Goal: Transaction & Acquisition: Book appointment/travel/reservation

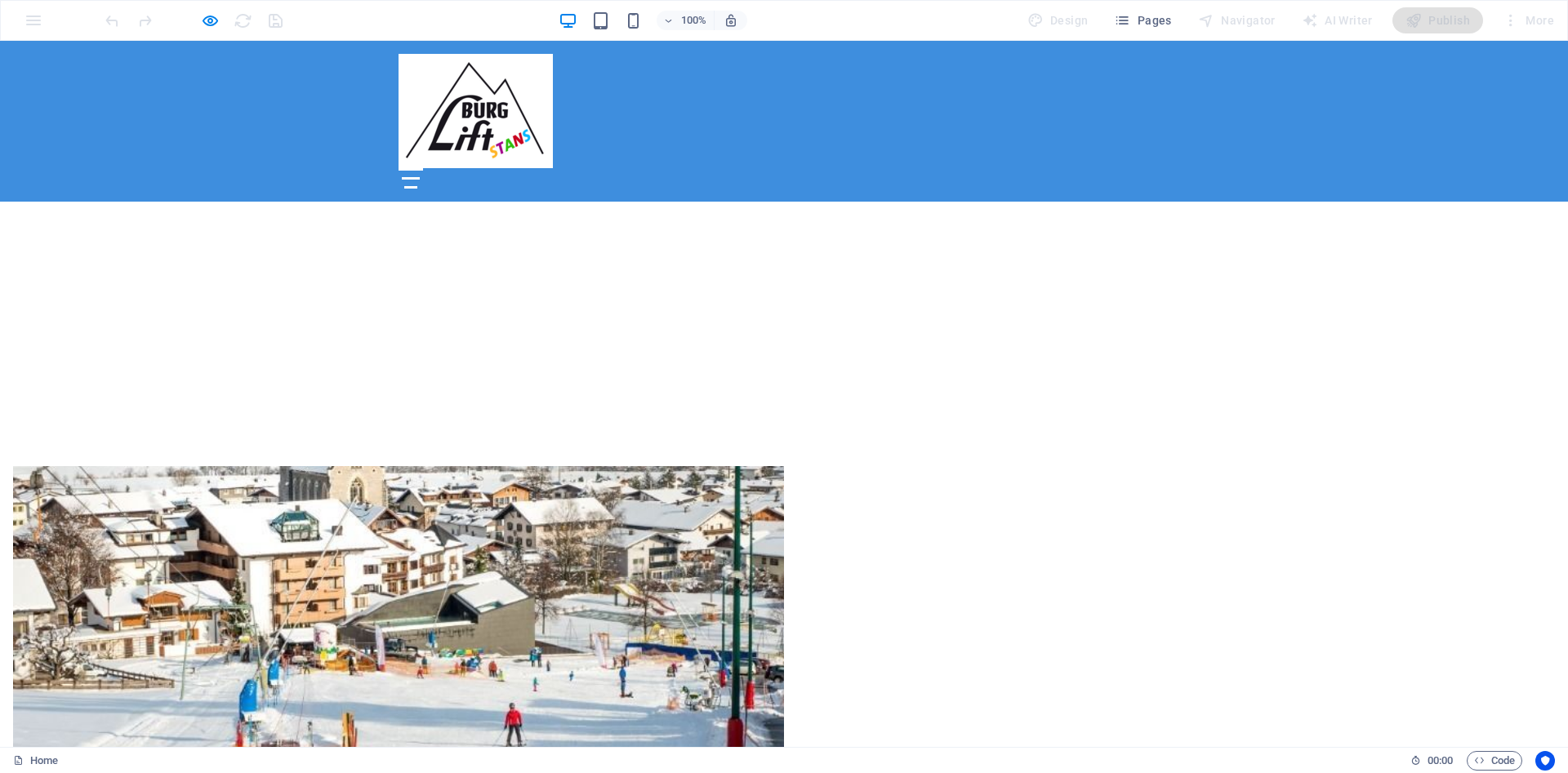
scroll to position [720, 0]
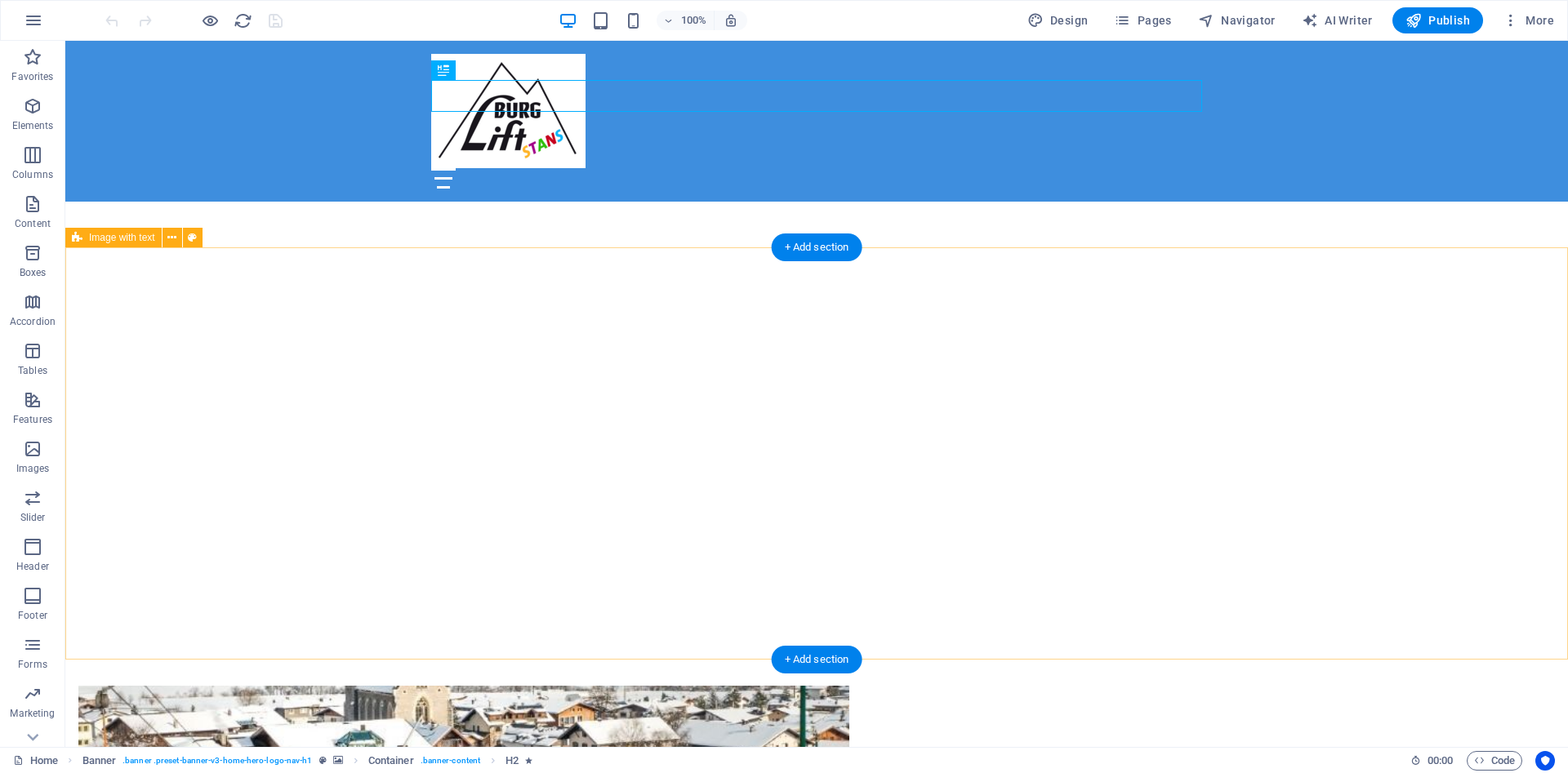
scroll to position [916, 0]
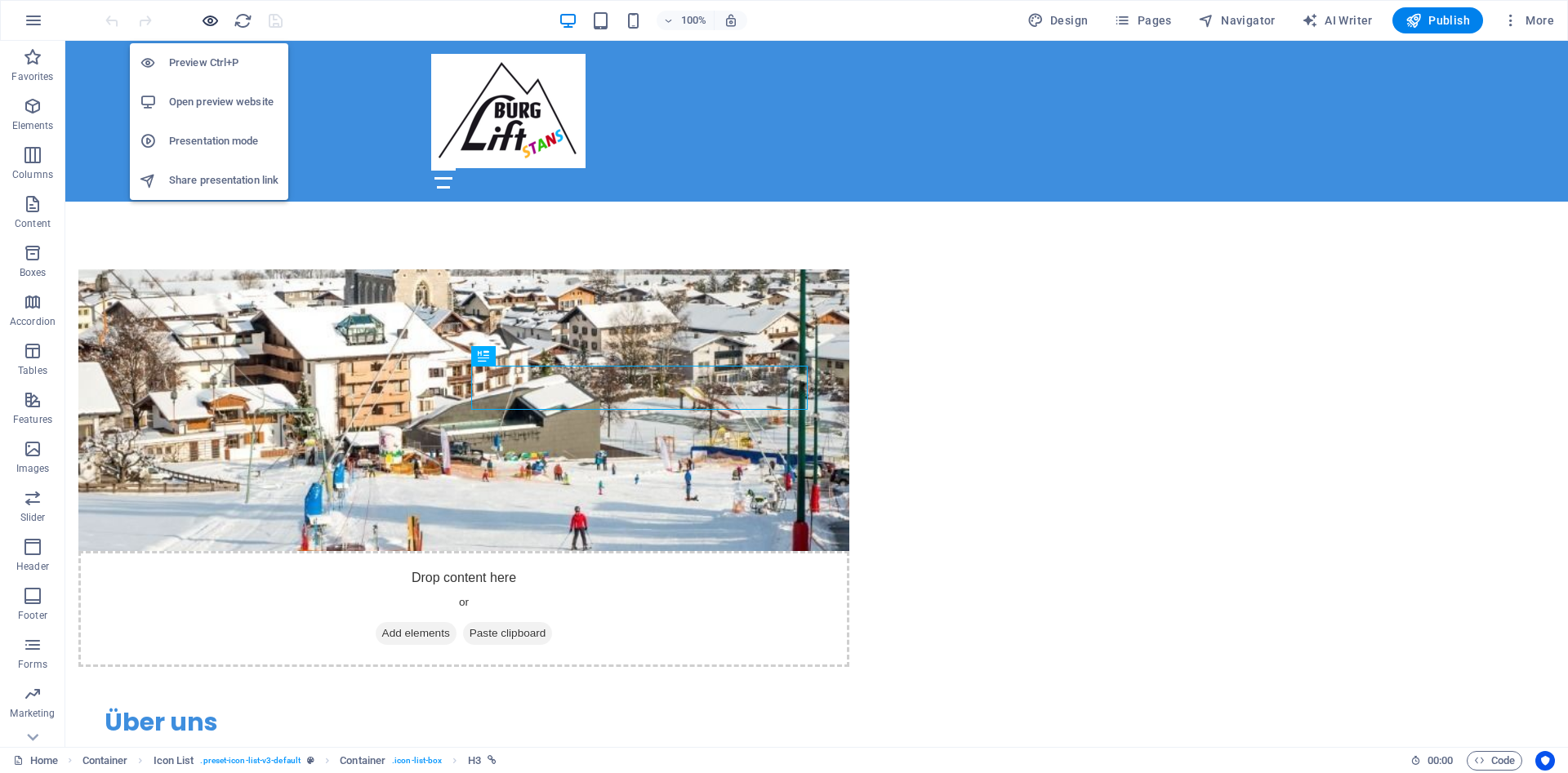
click at [203, 20] on icon "button" at bounding box center [210, 21] width 19 height 19
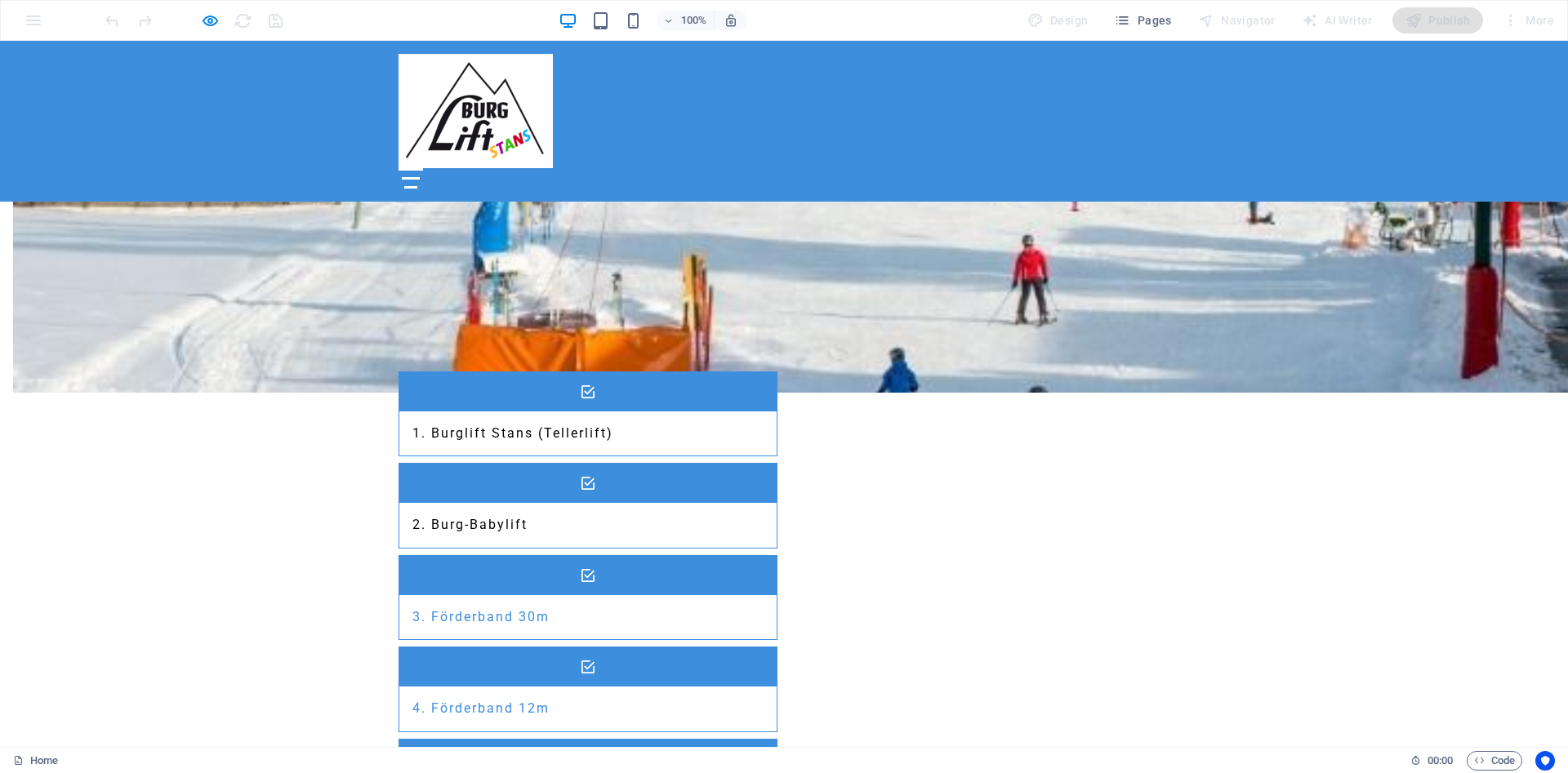
scroll to position [2000, 0]
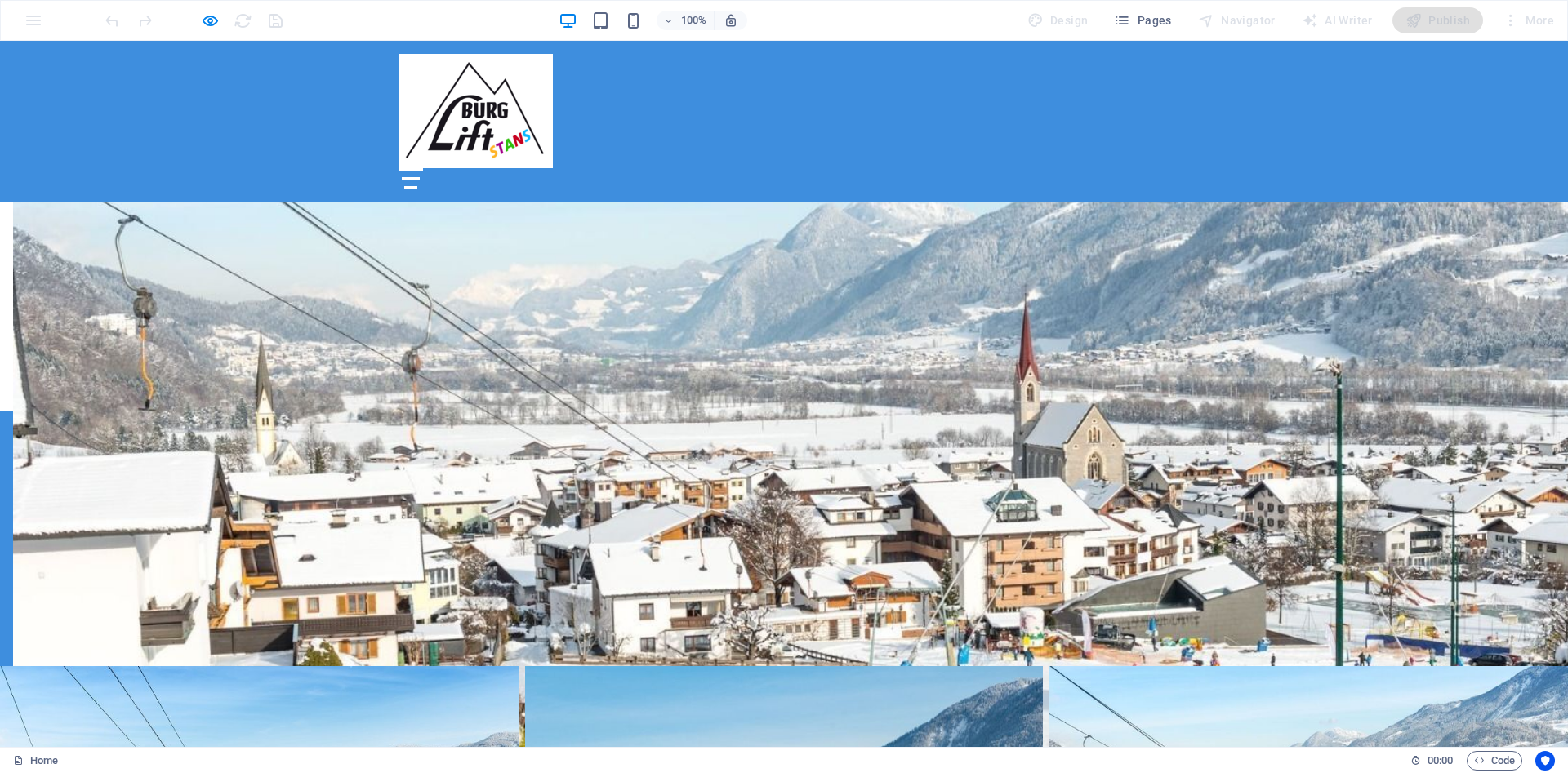
scroll to position [3159, 0]
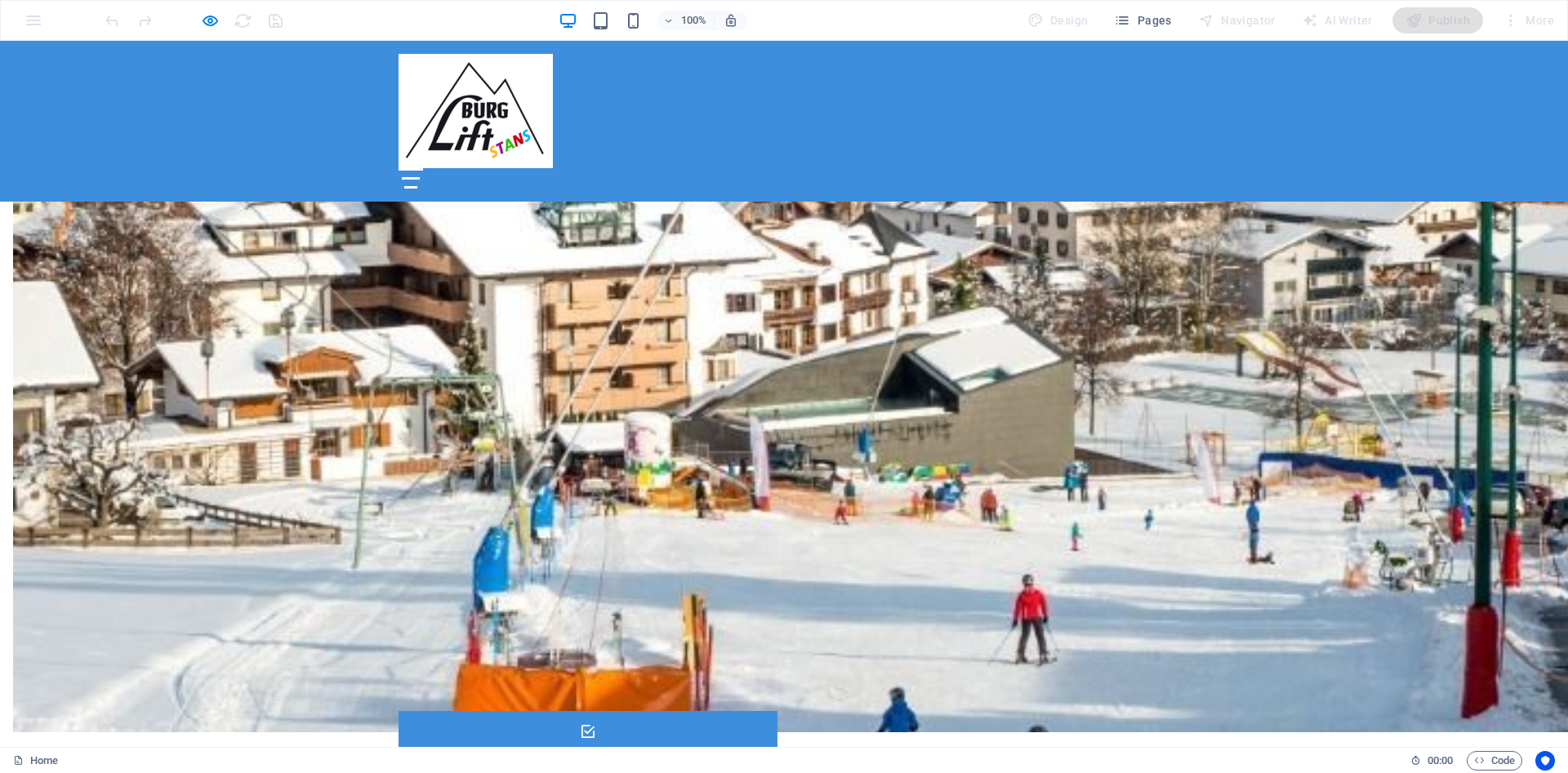
scroll to position [993, 0]
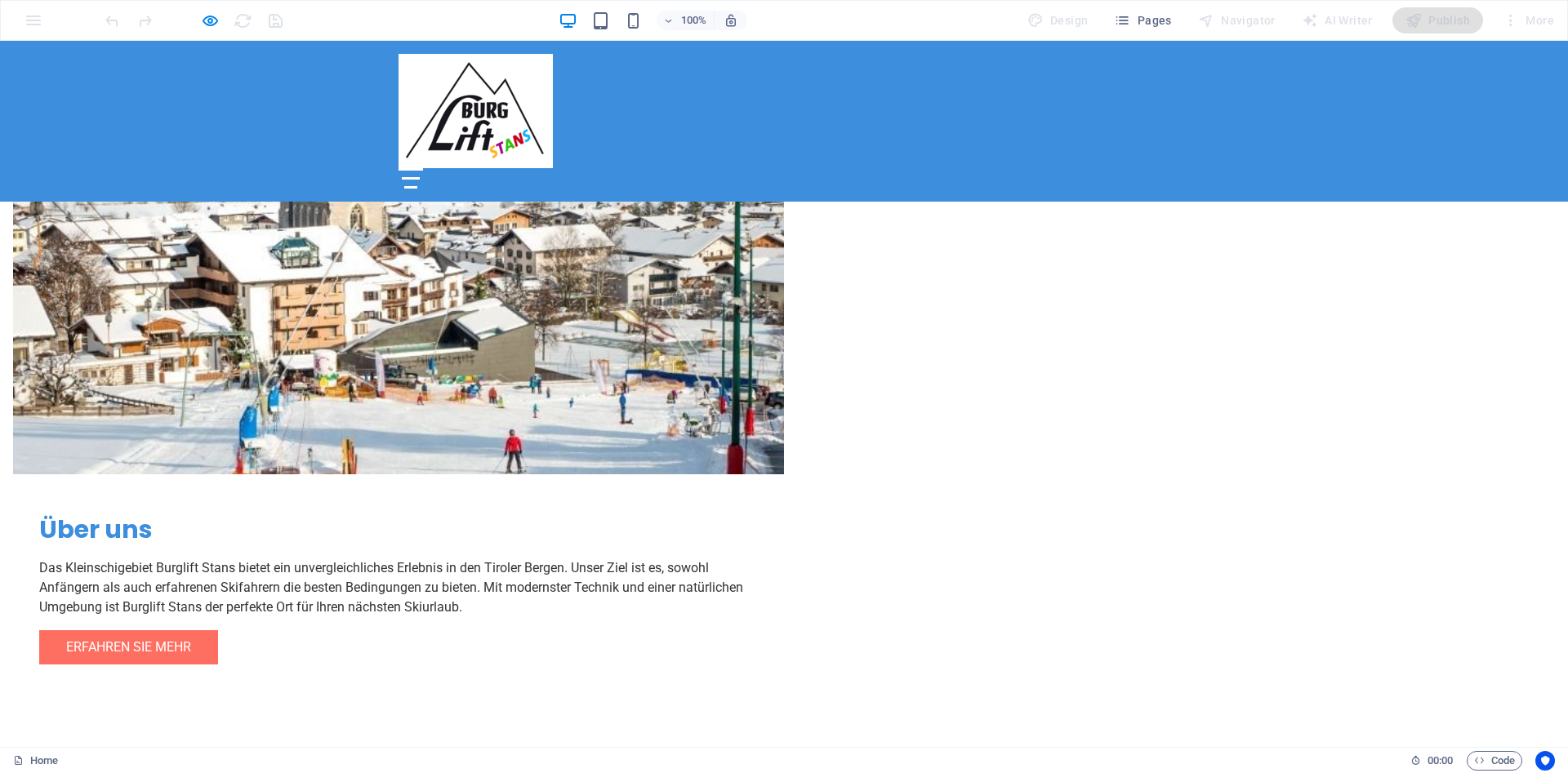
drag, startPoint x: 560, startPoint y: 309, endPoint x: 867, endPoint y: 304, distance: 307.0
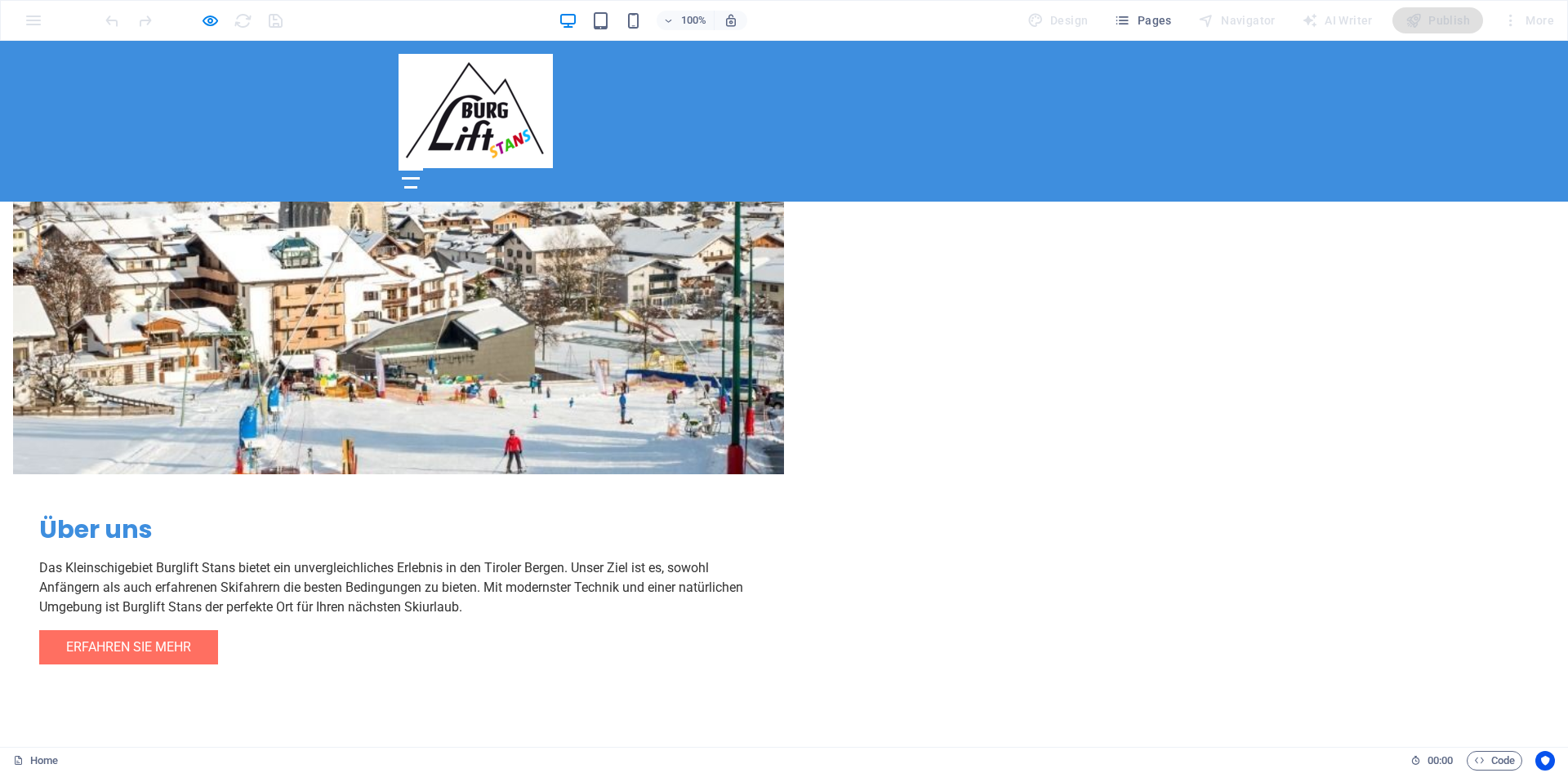
click at [421, 177] on div at bounding box center [411, 178] width 19 height 3
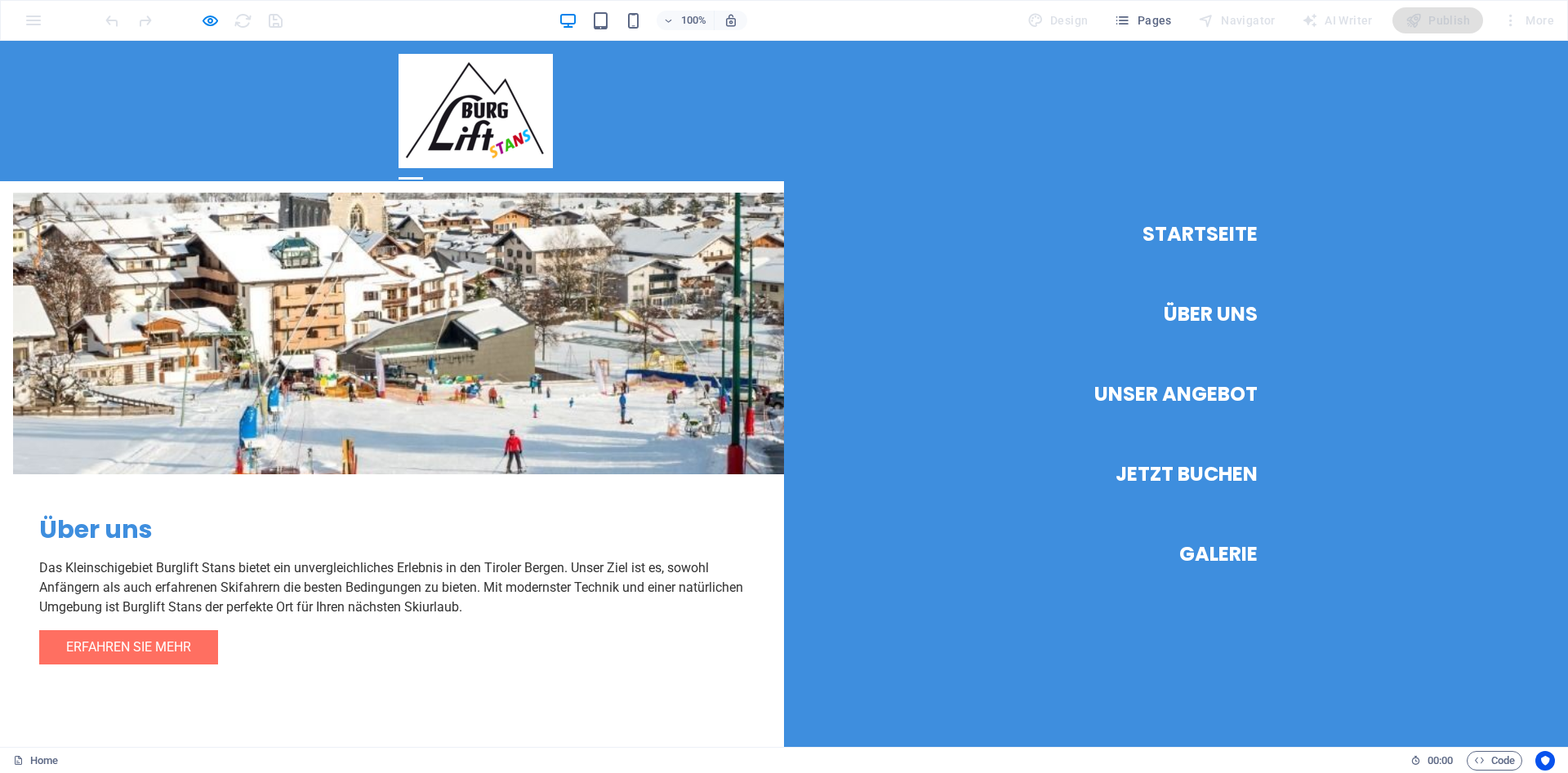
click at [1187, 323] on link "Über Uns" at bounding box center [1211, 314] width 94 height 46
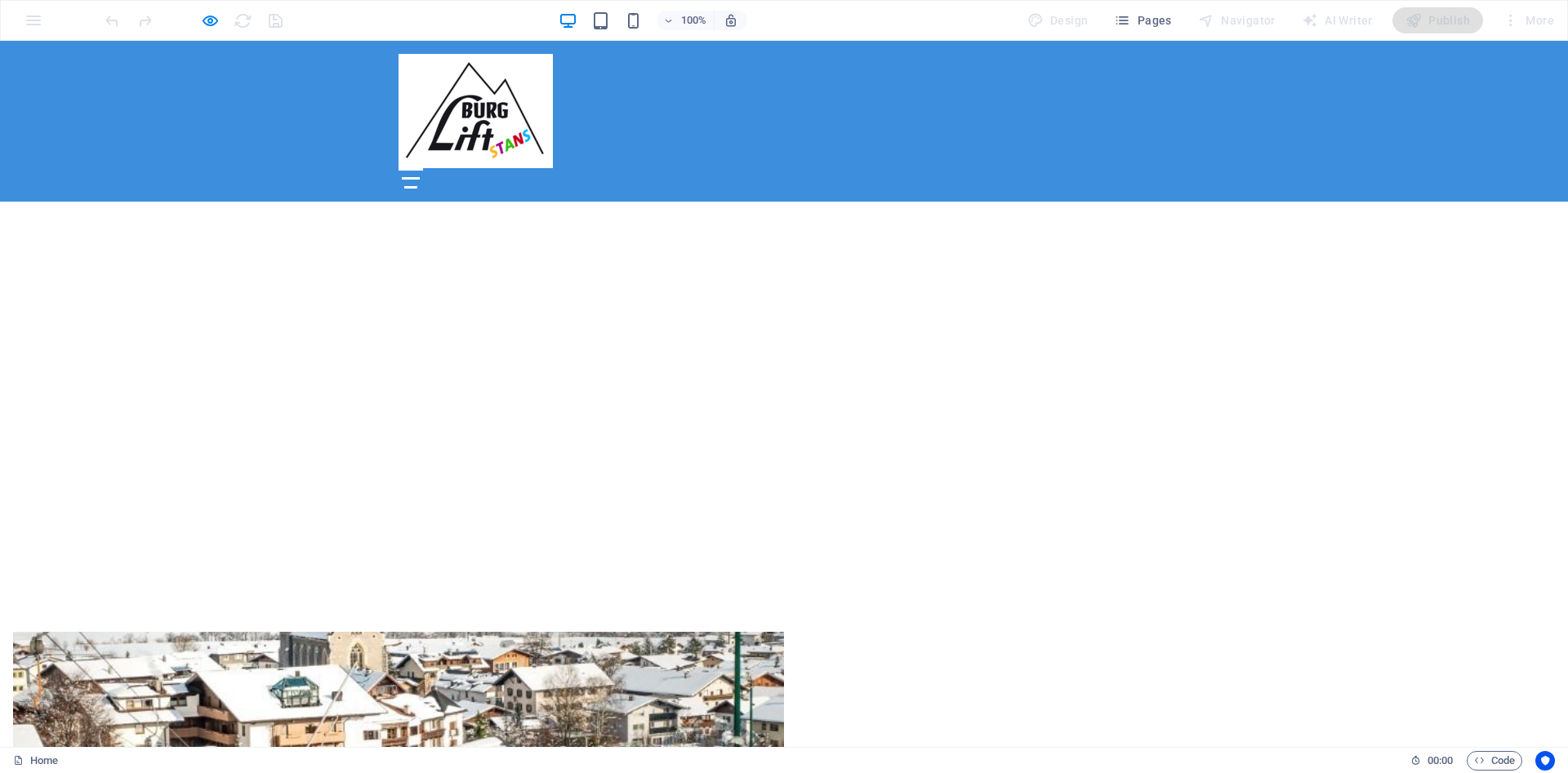
scroll to position [553, 0]
click at [423, 169] on div at bounding box center [411, 179] width 24 height 20
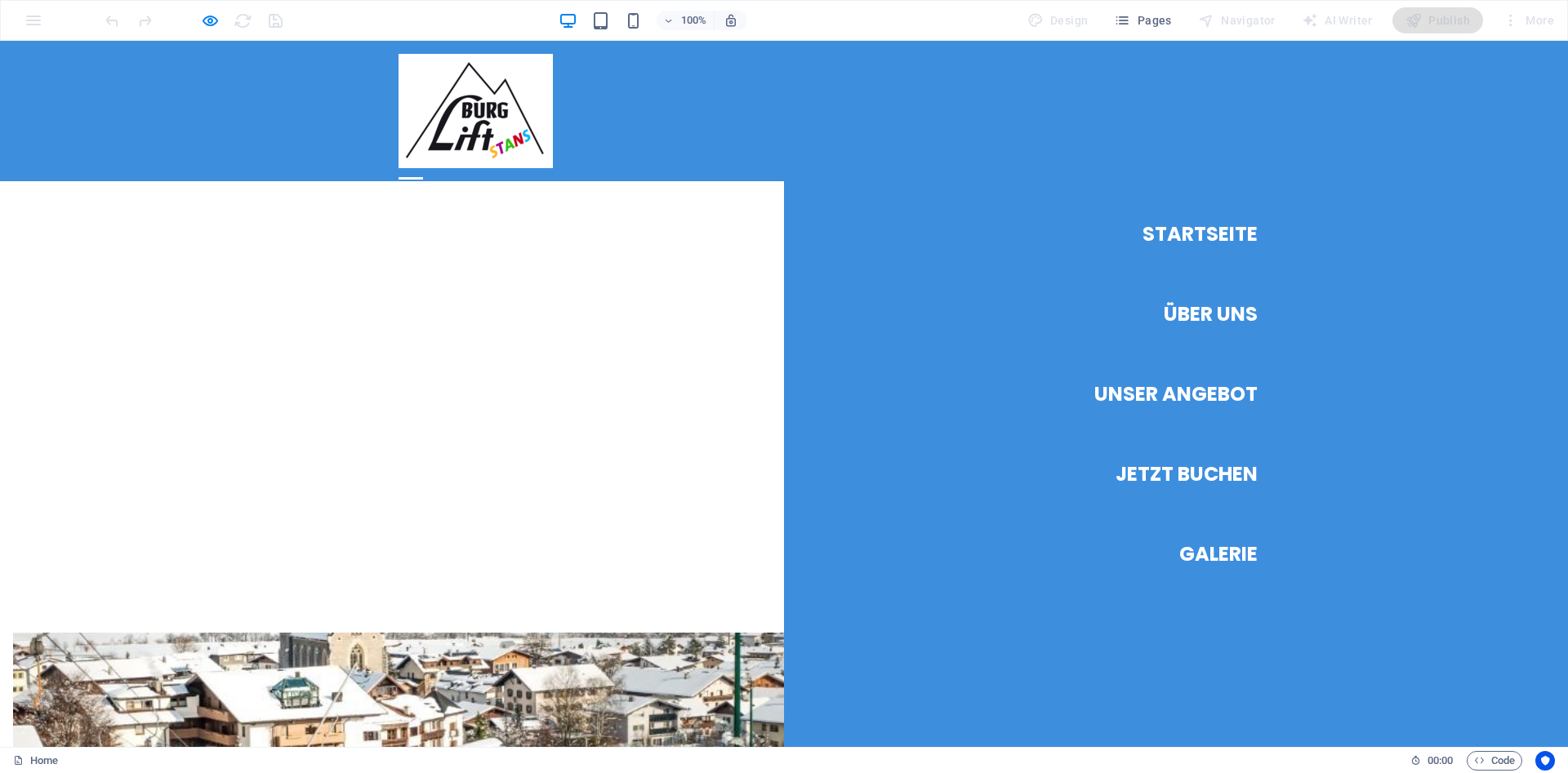
click at [1231, 394] on link "Unser Angebot" at bounding box center [1176, 395] width 164 height 46
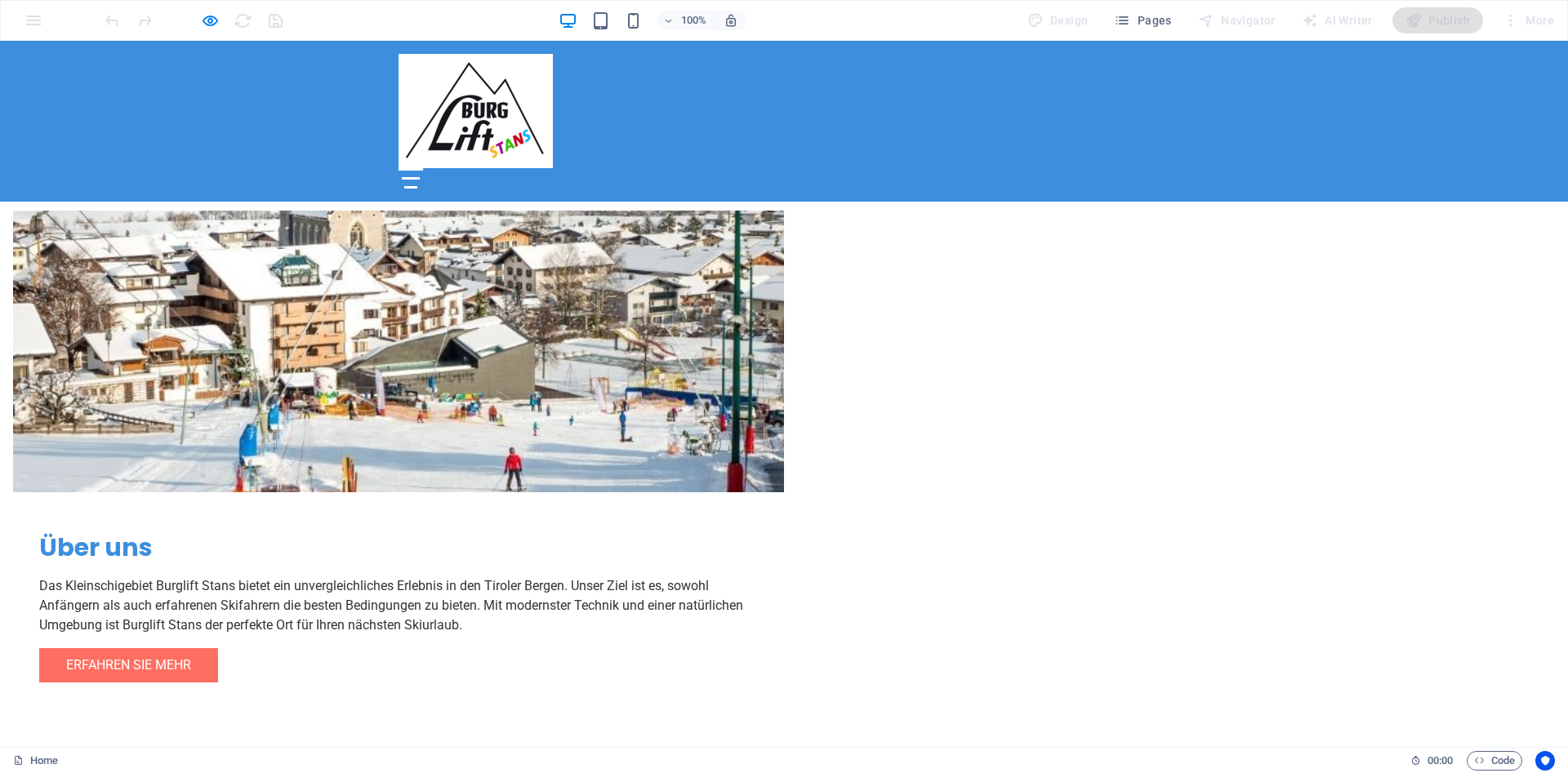
scroll to position [979, 0]
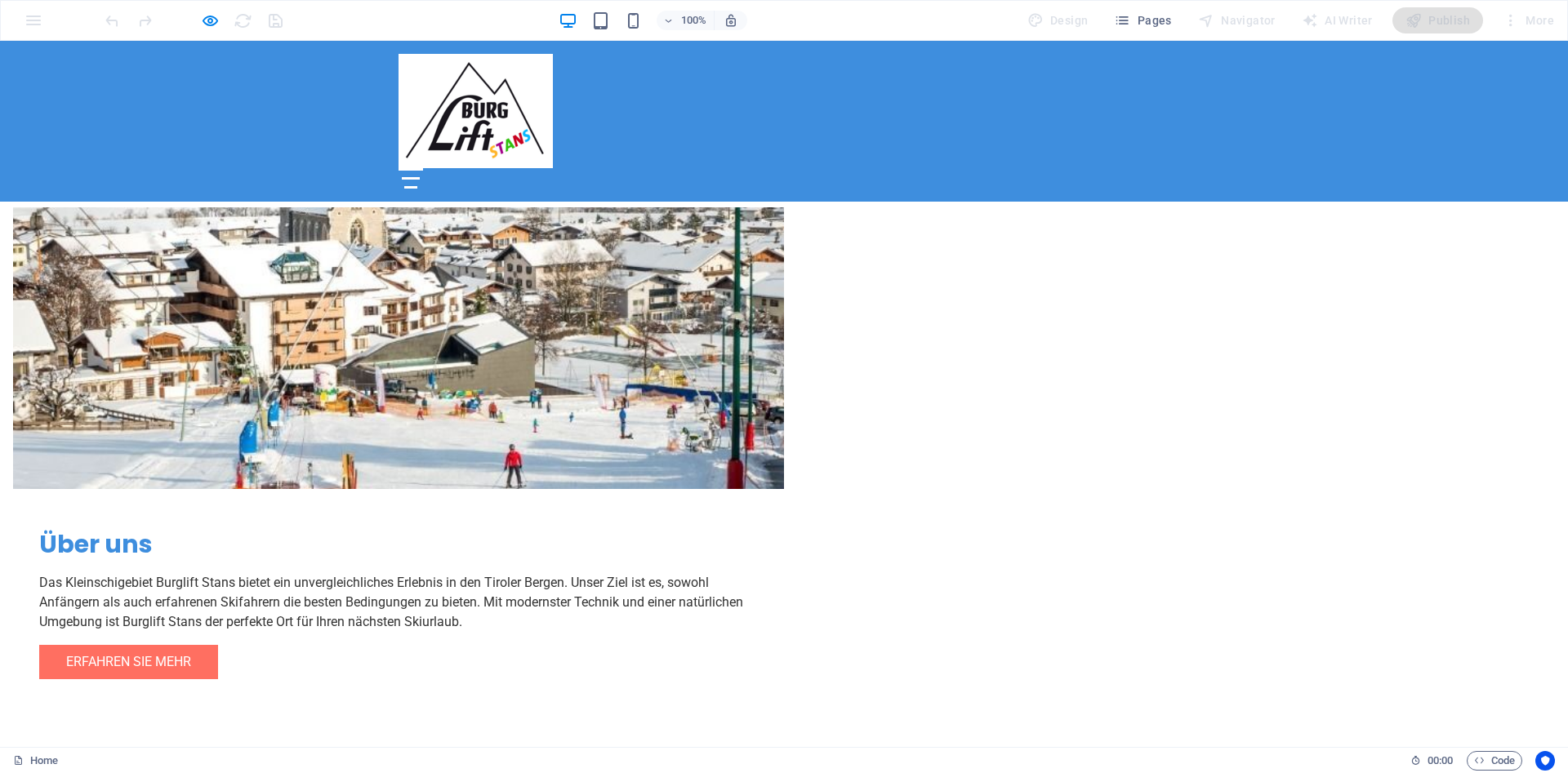
click at [423, 169] on div at bounding box center [411, 179] width 24 height 20
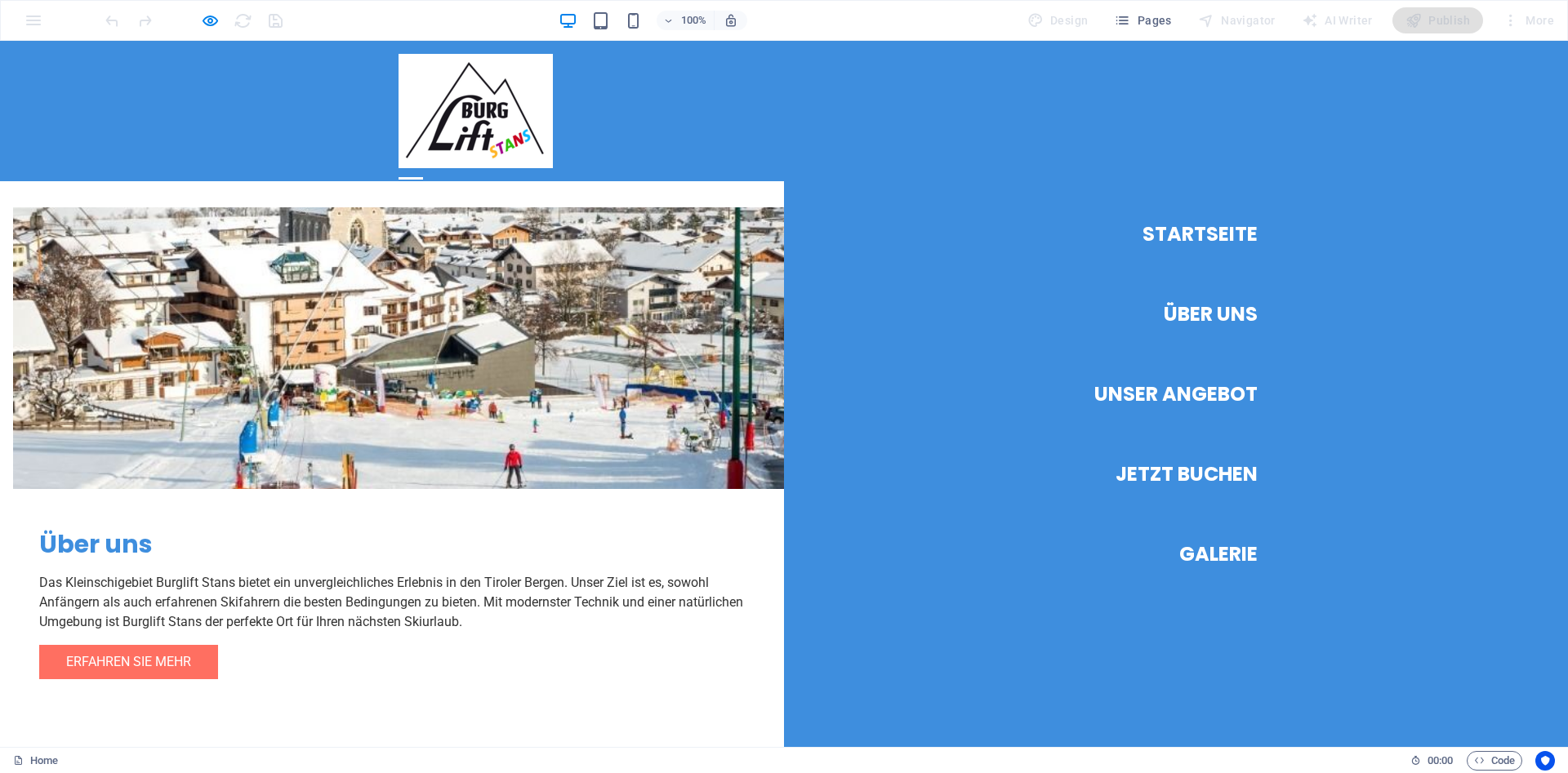
click at [1223, 475] on link "Jetzt Buchen" at bounding box center [1186, 475] width 142 height 46
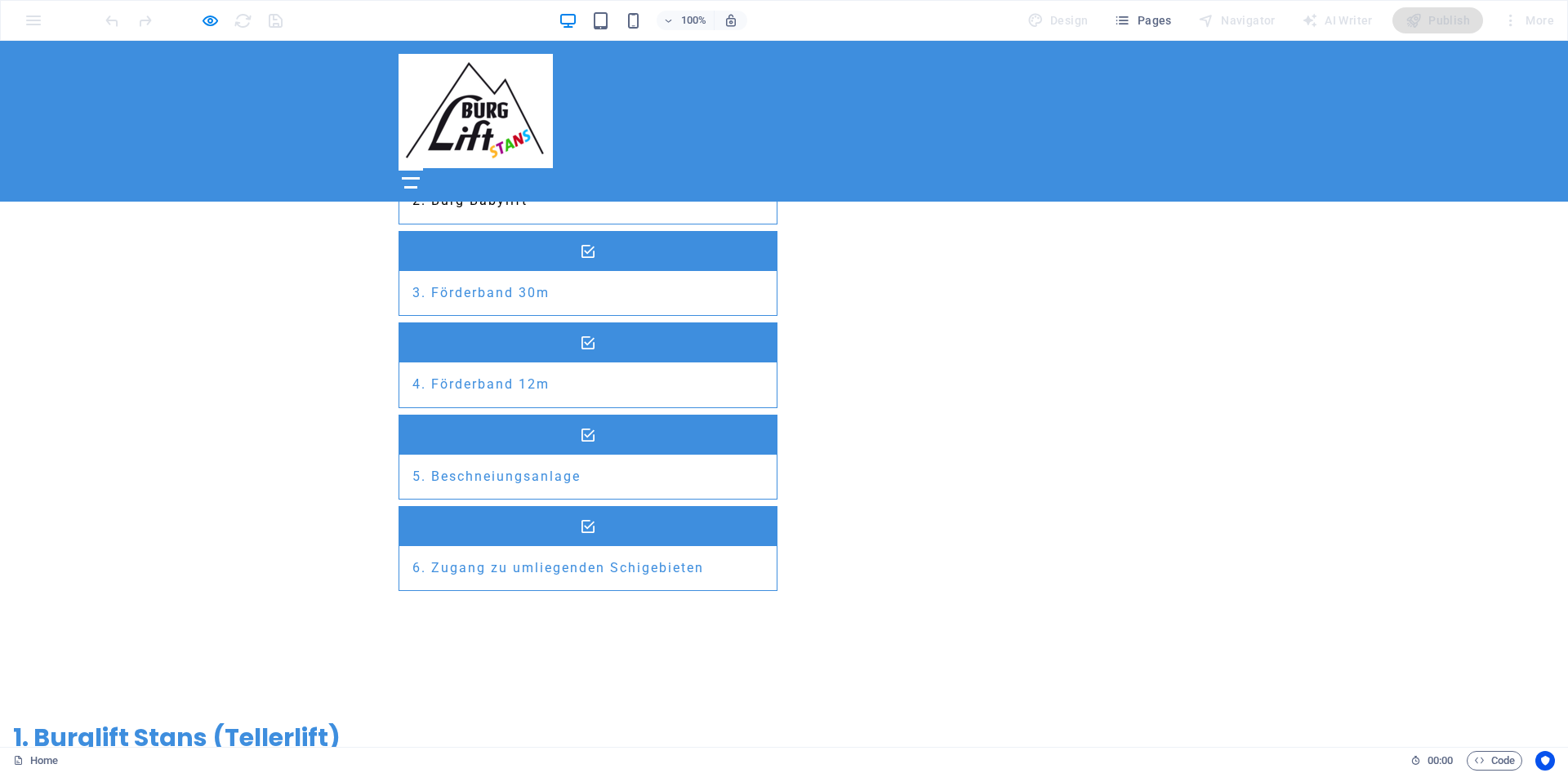
scroll to position [1929, 0]
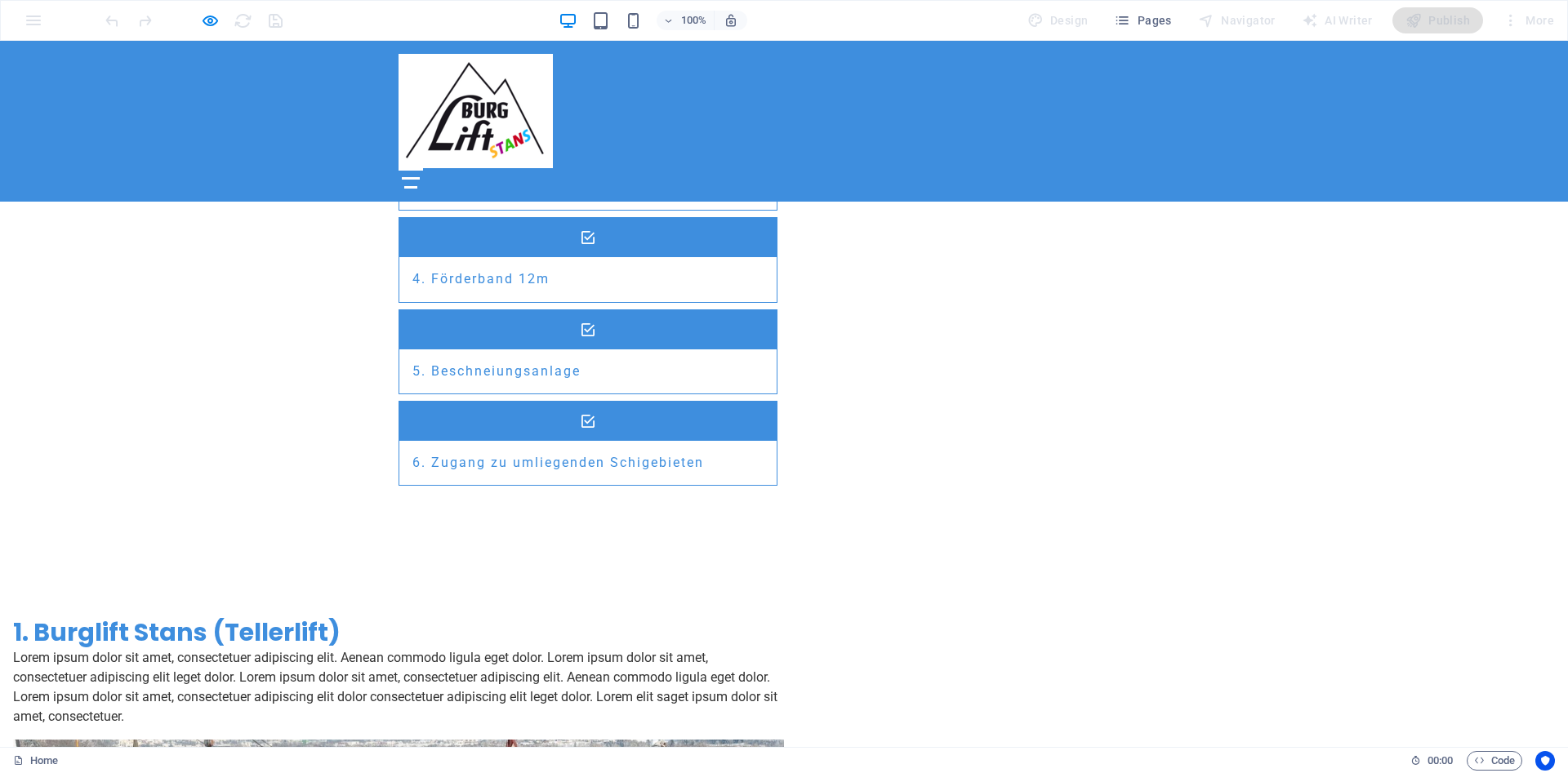
click at [423, 169] on div at bounding box center [411, 179] width 24 height 20
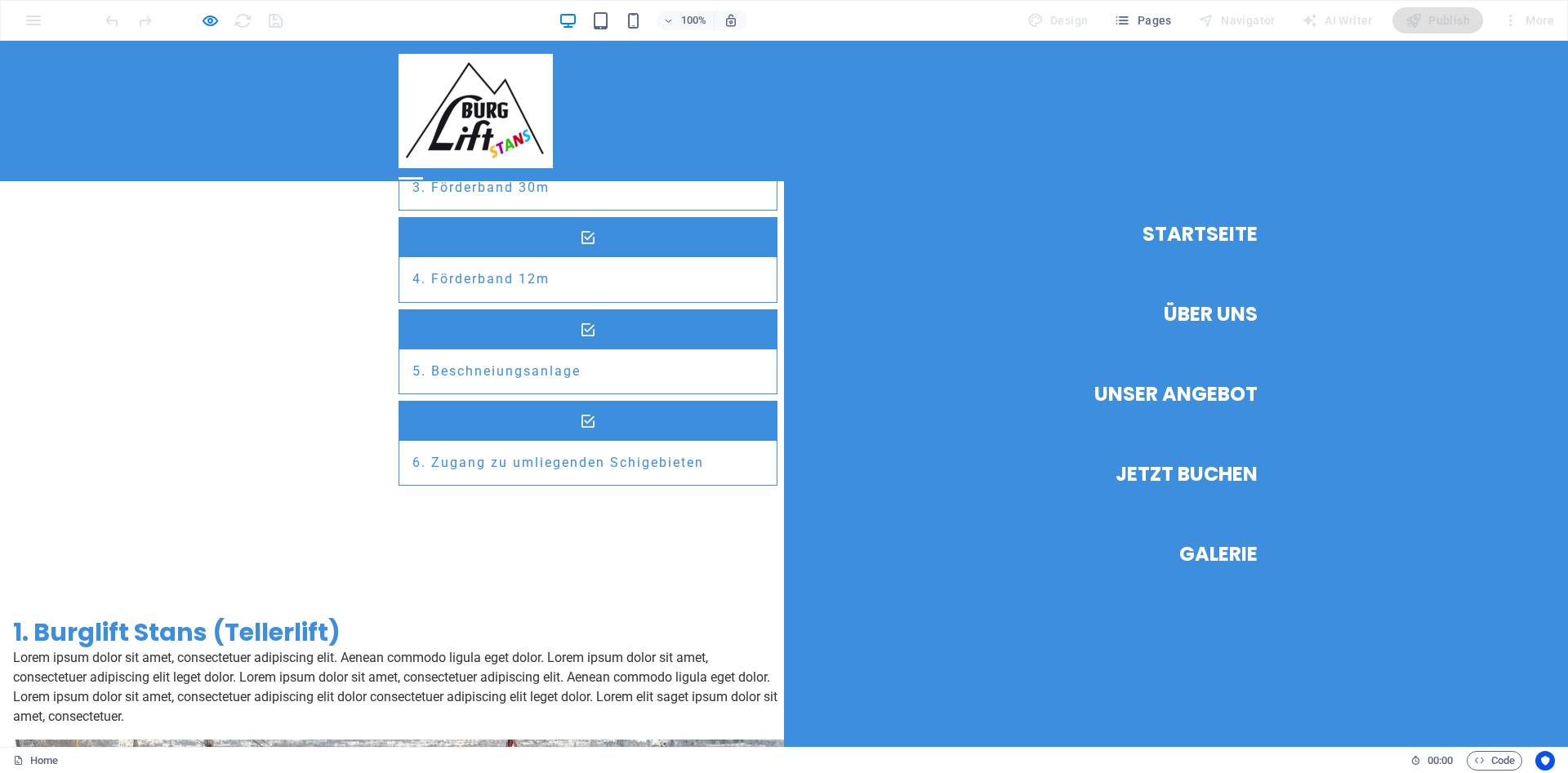
click at [1211, 554] on link "Galerie" at bounding box center [1218, 555] width 78 height 46
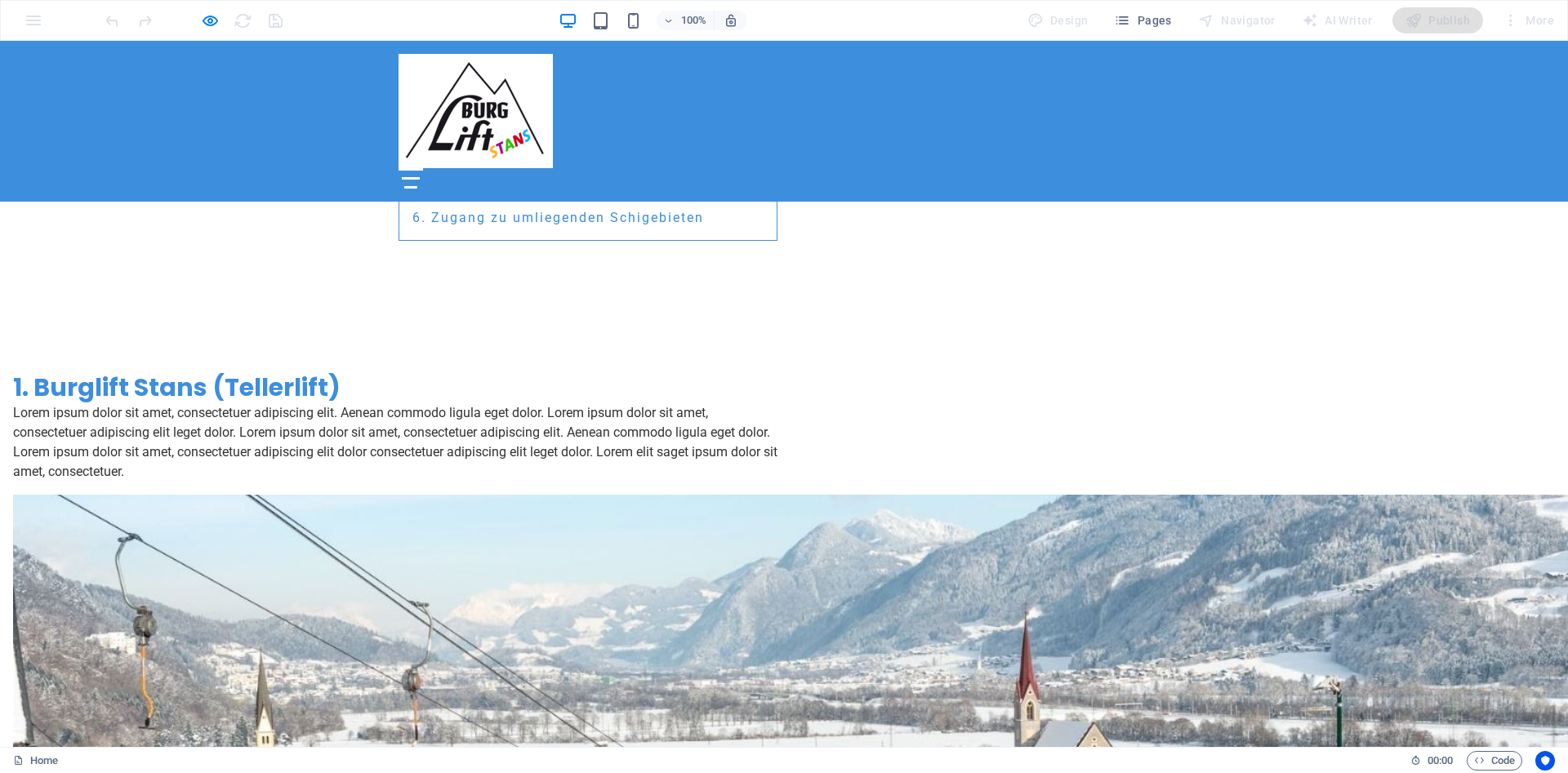
scroll to position [2182, 0]
